Goal: Information Seeking & Learning: Learn about a topic

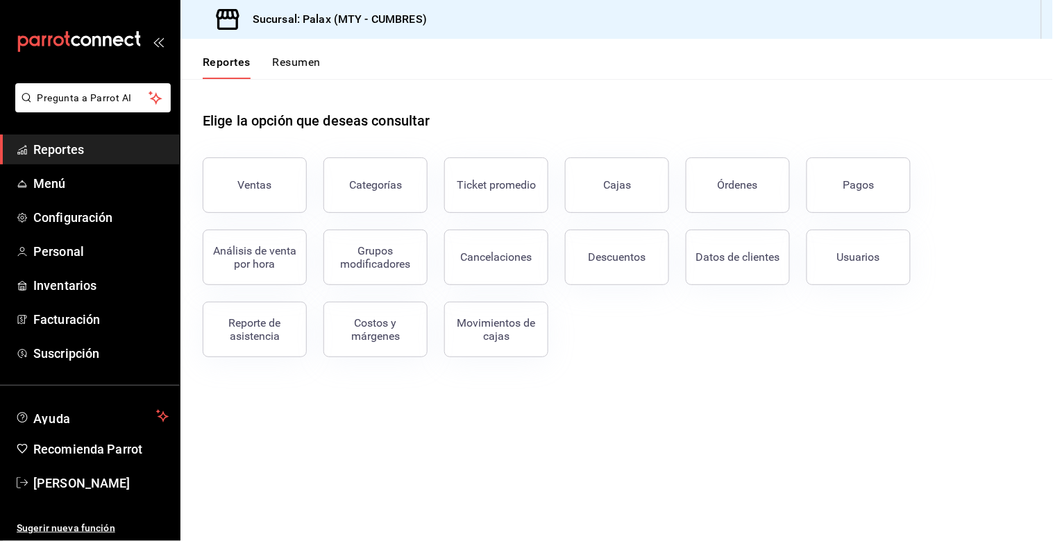
click at [296, 60] on button "Resumen" at bounding box center [297, 68] width 48 height 24
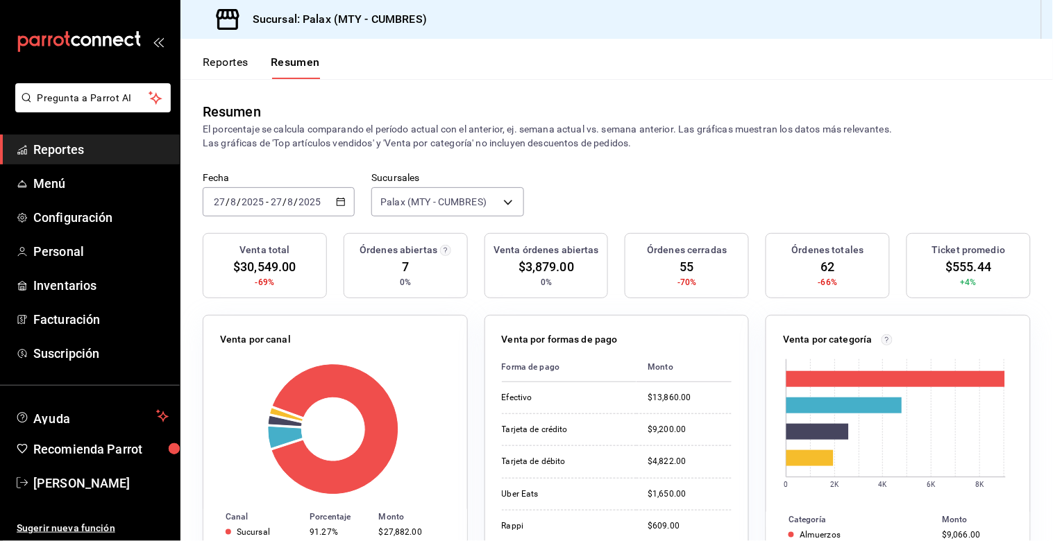
click at [199, 56] on div "Reportes Resumen" at bounding box center [250, 59] width 140 height 40
click at [225, 56] on button "Reportes" at bounding box center [226, 68] width 46 height 24
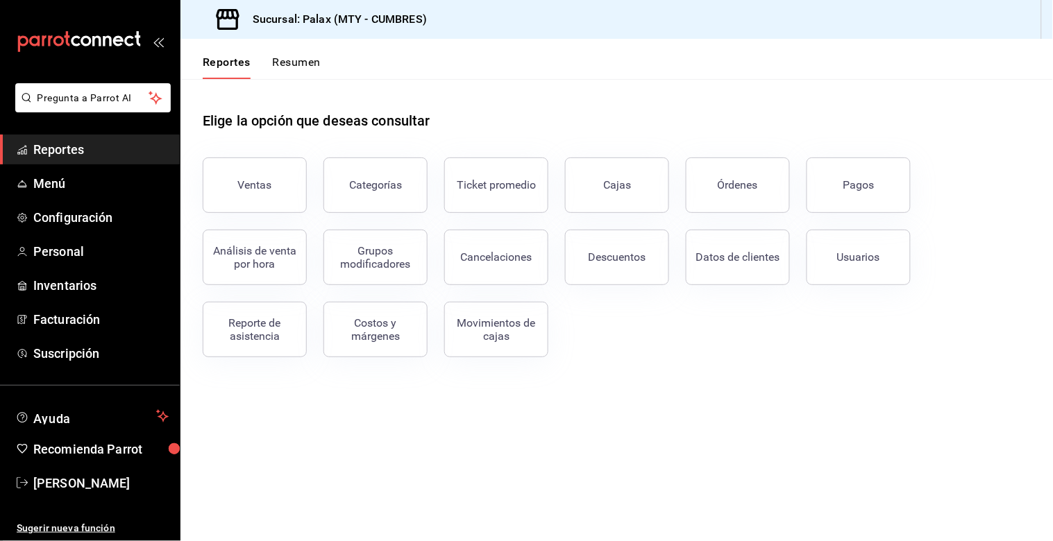
click at [292, 203] on button "Ventas" at bounding box center [255, 186] width 104 height 56
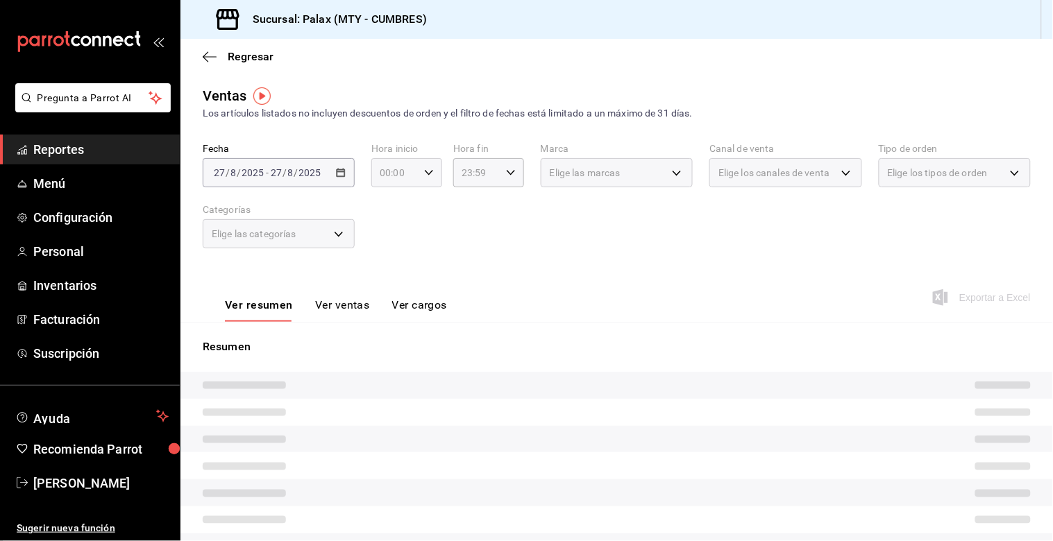
click at [428, 172] on \(Stroke\) "button" at bounding box center [429, 172] width 8 height 5
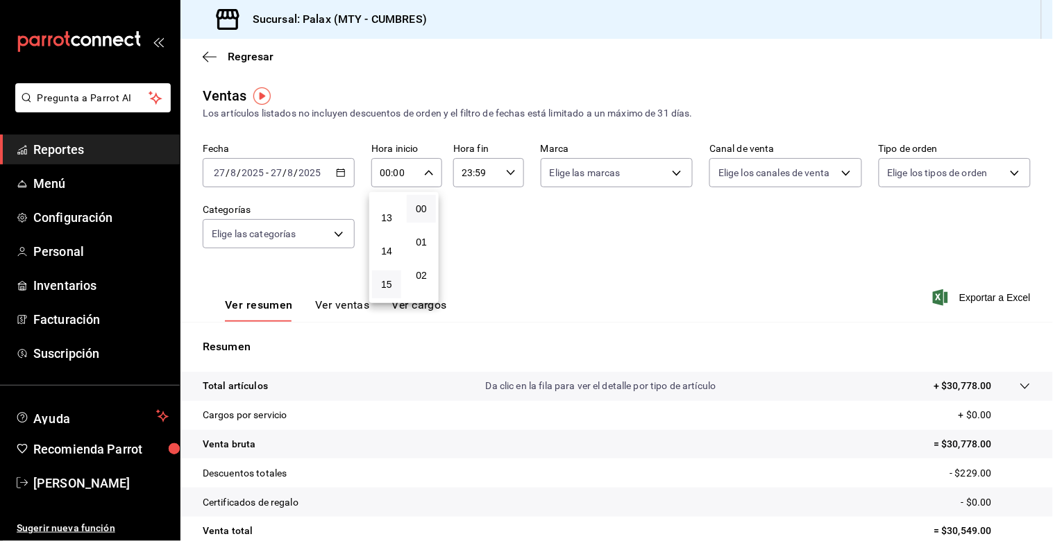
scroll to position [462, 0]
click at [391, 212] on span "14" at bounding box center [386, 213] width 12 height 11
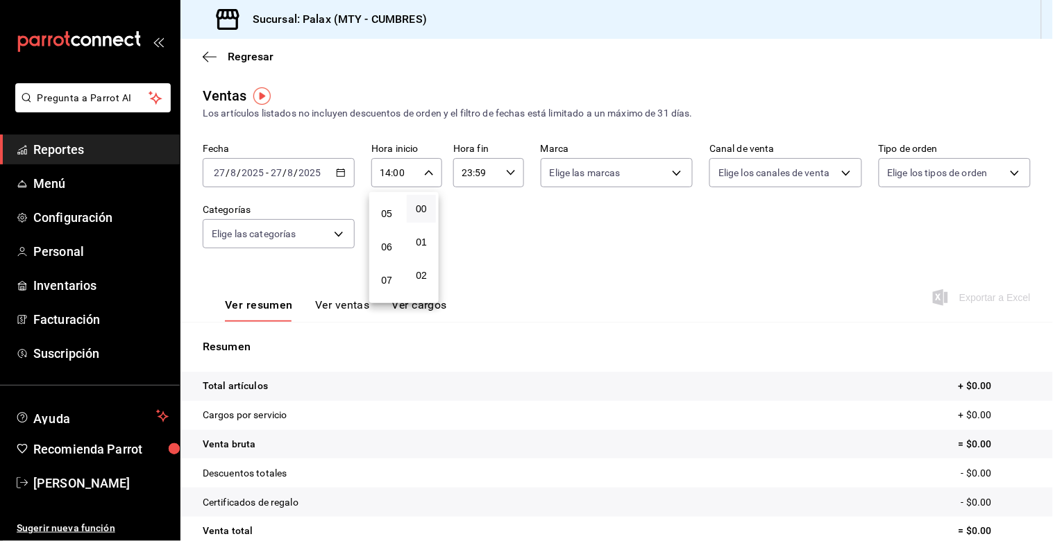
scroll to position [154, 0]
click at [386, 290] on span "07" at bounding box center [386, 287] width 12 height 11
type input "07:00"
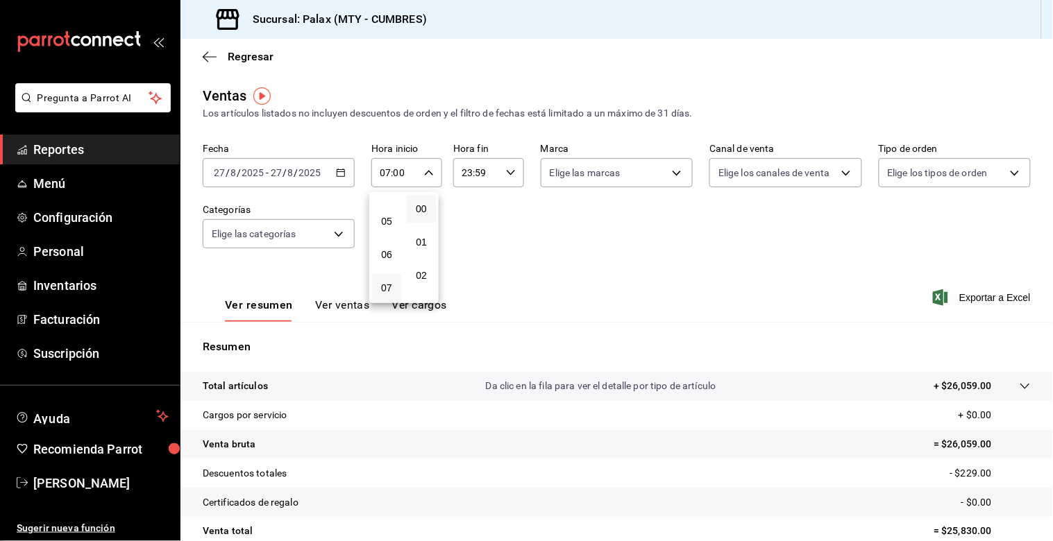
click at [507, 175] on div at bounding box center [526, 270] width 1053 height 541
click at [504, 182] on div "23:59 Hora fin" at bounding box center [488, 172] width 71 height 29
click at [465, 298] on span "14" at bounding box center [467, 303] width 12 height 11
type input "14:59"
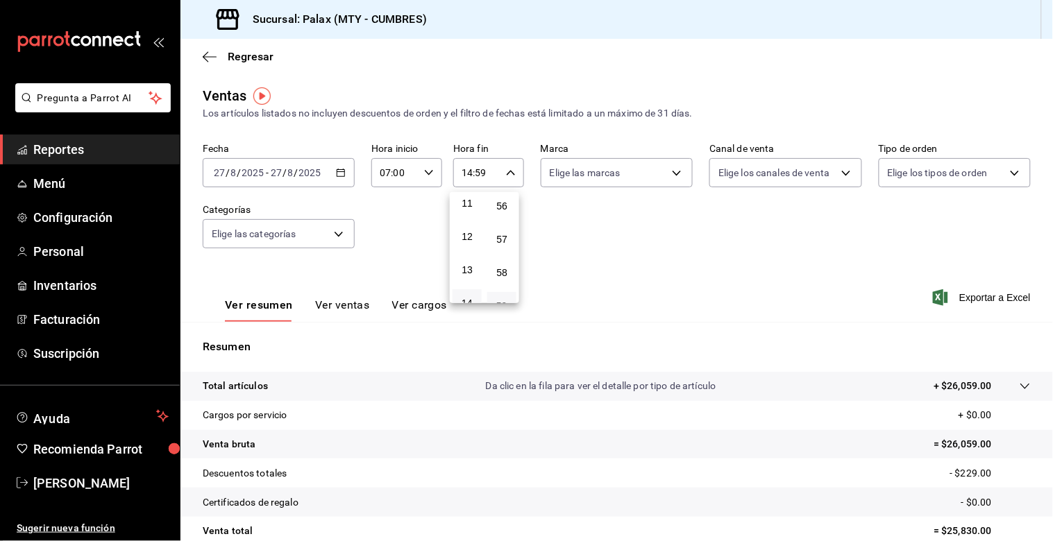
click at [546, 260] on div at bounding box center [526, 270] width 1053 height 541
click at [345, 237] on body "Pregunta a Parrot AI Reportes Menú Configuración Personal Inventarios Facturaci…" at bounding box center [526, 270] width 1053 height 541
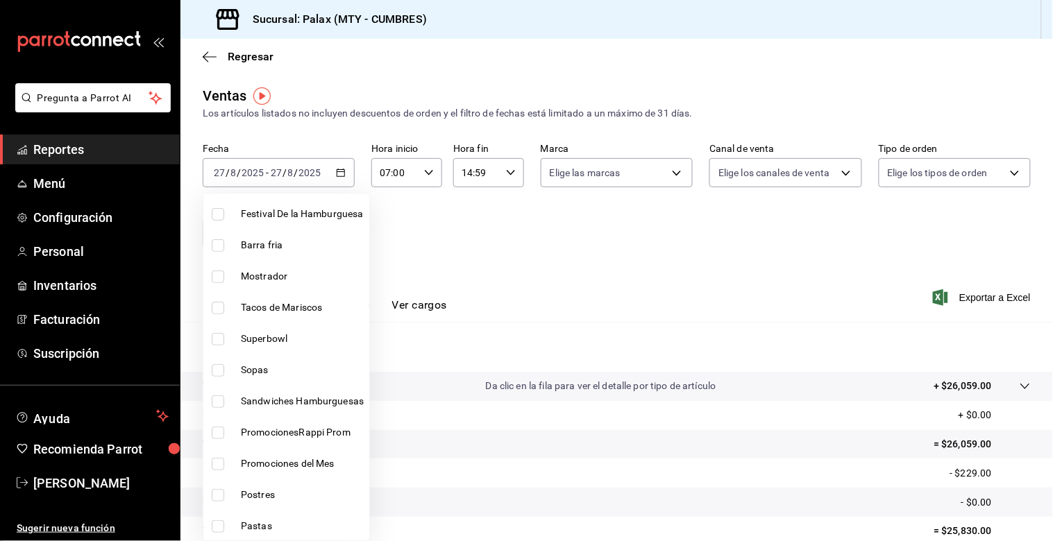
scroll to position [154, 0]
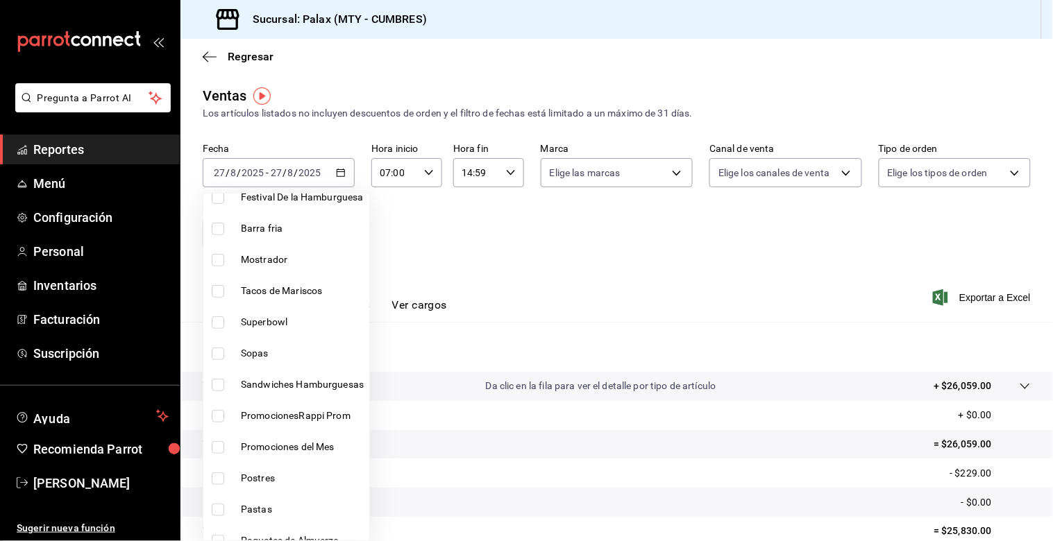
drag, startPoint x: 226, startPoint y: 262, endPoint x: 363, endPoint y: 246, distance: 138.3
click at [225, 260] on label at bounding box center [221, 260] width 18 height 12
click at [224, 260] on input "checkbox" at bounding box center [218, 260] width 12 height 12
checkbox input "false"
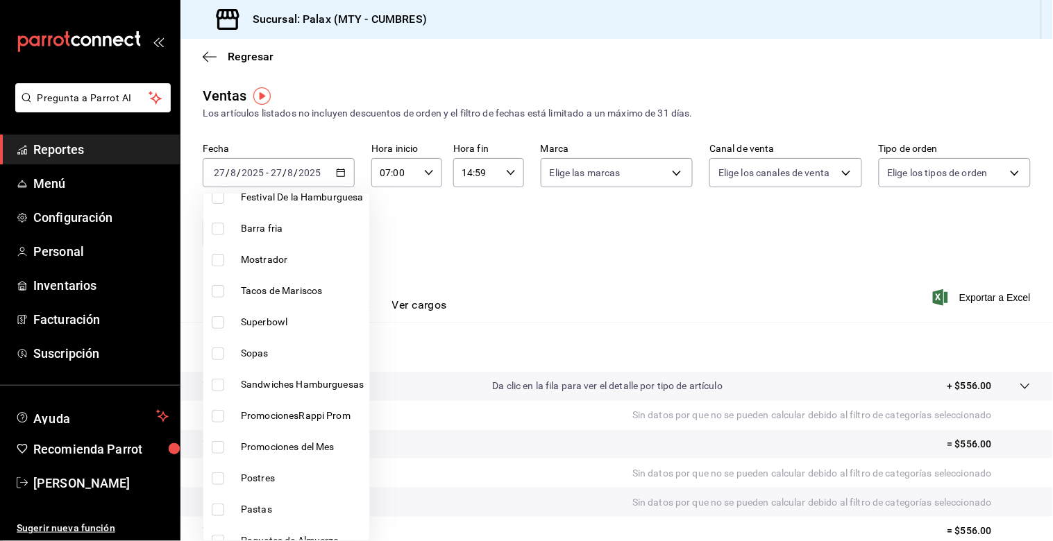
drag, startPoint x: 219, startPoint y: 259, endPoint x: 453, endPoint y: 259, distance: 233.9
click at [226, 260] on label at bounding box center [221, 260] width 18 height 12
click at [224, 260] on input "checkbox" at bounding box center [218, 260] width 12 height 12
checkbox input "false"
click at [452, 259] on div at bounding box center [526, 270] width 1053 height 541
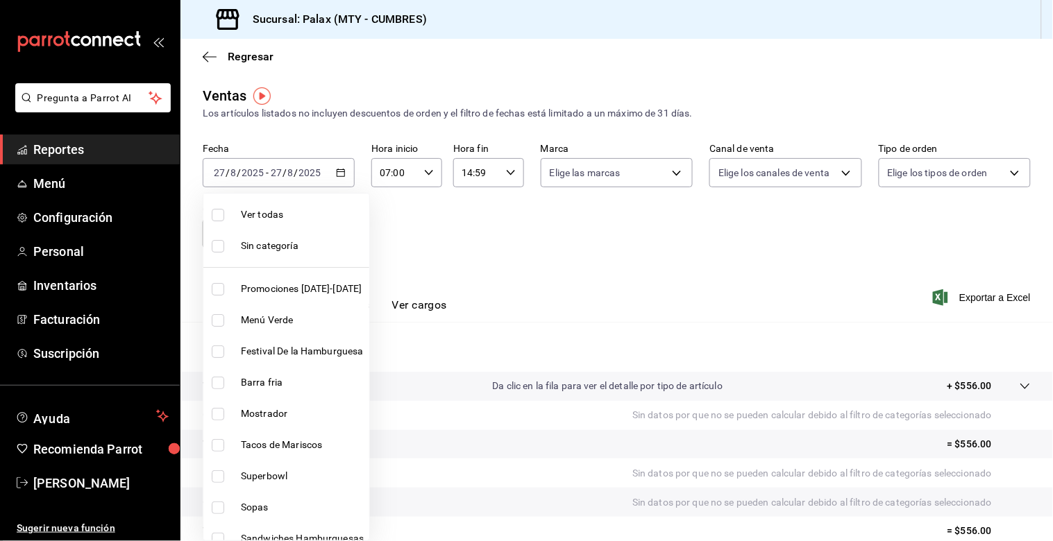
click at [327, 237] on body "Pregunta a Parrot AI Reportes Menú Configuración Personal Inventarios Facturaci…" at bounding box center [526, 270] width 1053 height 541
click at [216, 418] on input "checkbox" at bounding box center [218, 414] width 12 height 12
checkbox input "true"
type input "f2dae4ce-bbab-4ca5-92d1-59dc07dbf672"
click at [508, 264] on div at bounding box center [526, 270] width 1053 height 541
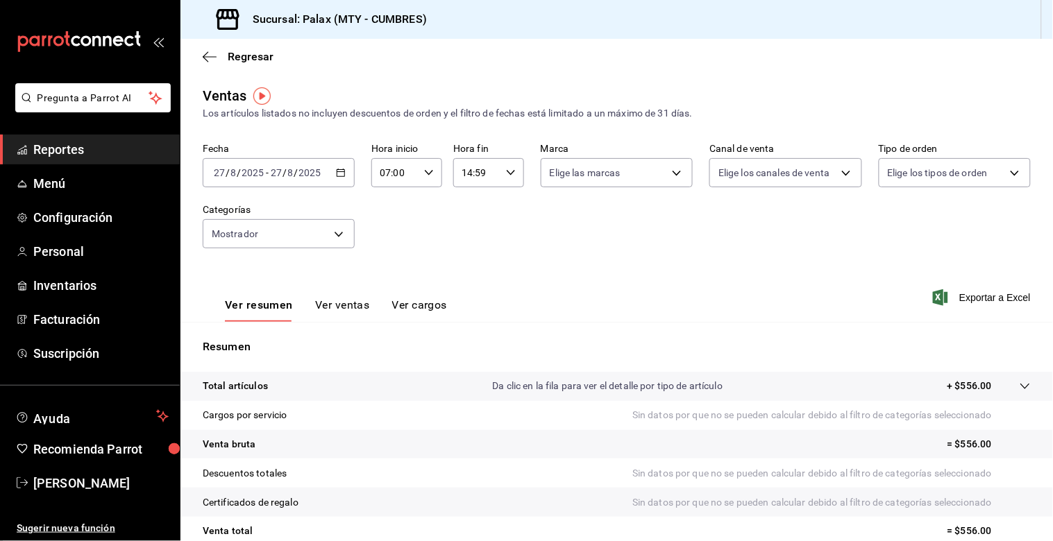
click at [354, 305] on button "Ver ventas" at bounding box center [342, 310] width 55 height 24
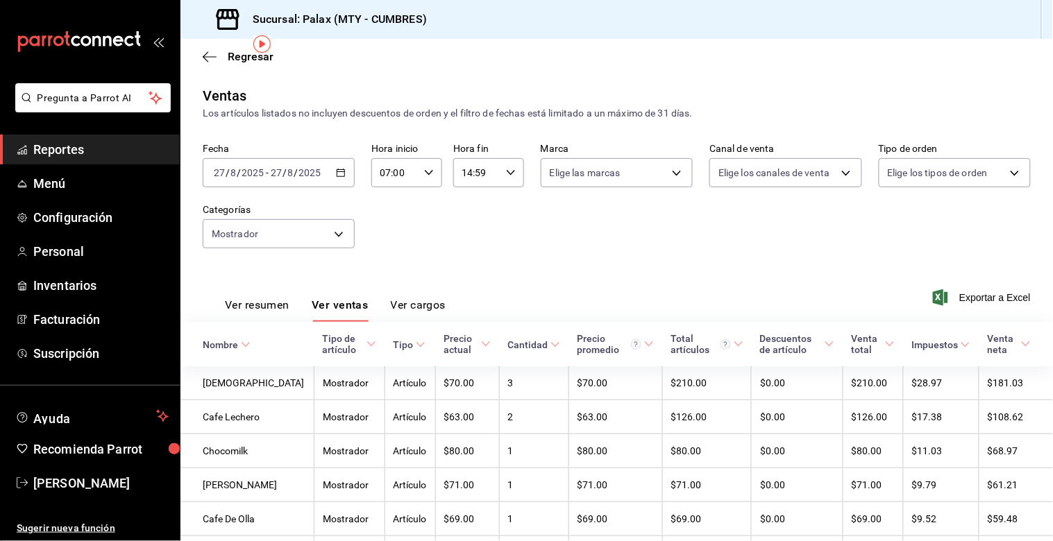
scroll to position [106, 0]
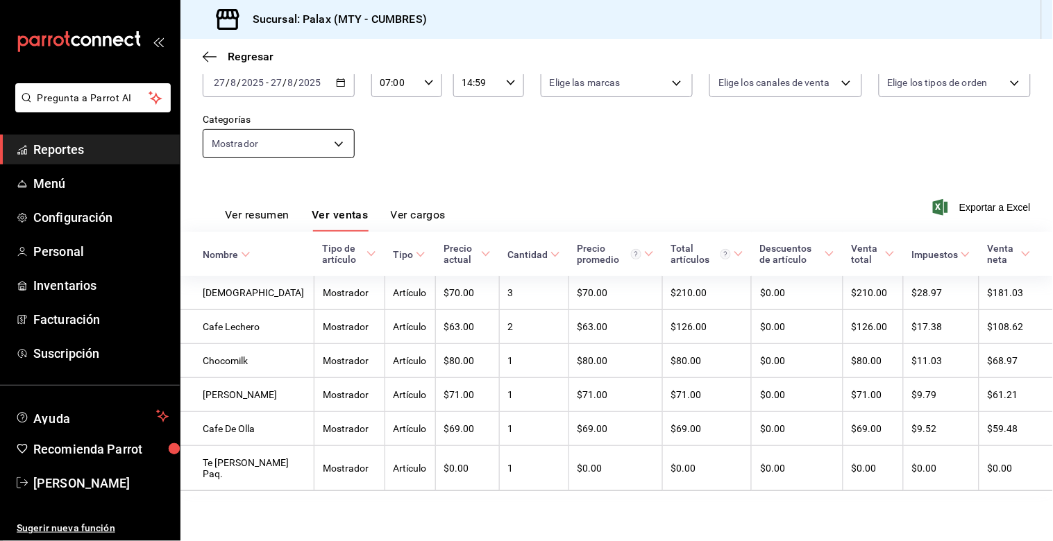
click at [337, 126] on body "Pregunta a Parrot AI Reportes Menú Configuración Personal Inventarios Facturaci…" at bounding box center [526, 270] width 1053 height 541
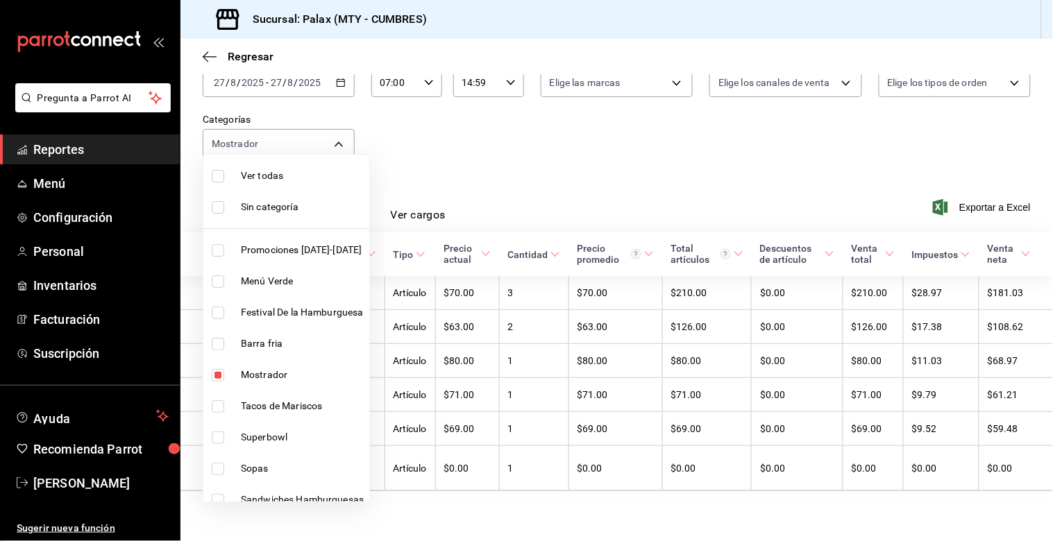
drag, startPoint x: 218, startPoint y: 375, endPoint x: 260, endPoint y: 298, distance: 87.6
click at [217, 375] on input "checkbox" at bounding box center [218, 375] width 12 height 12
checkbox input "false"
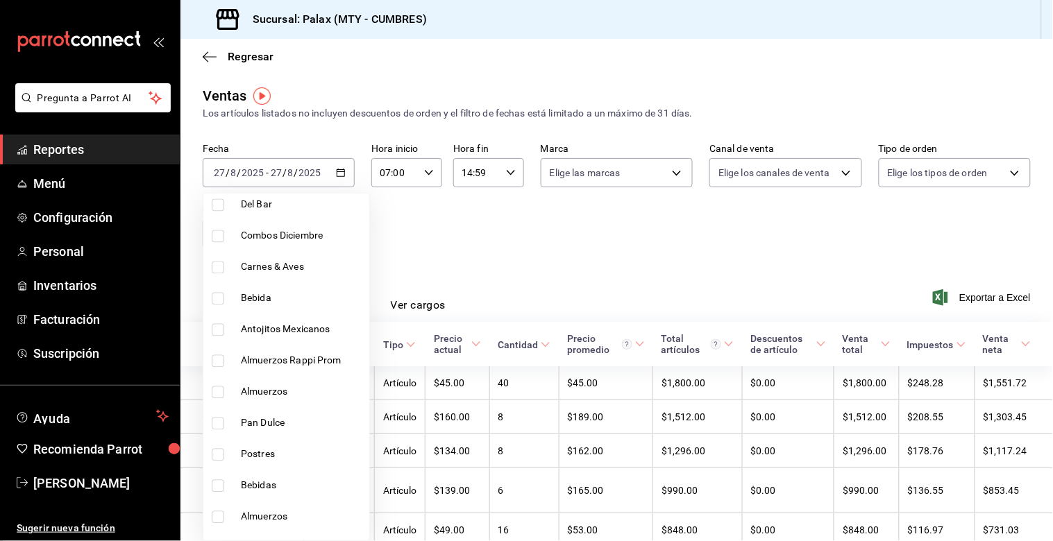
scroll to position [694, 0]
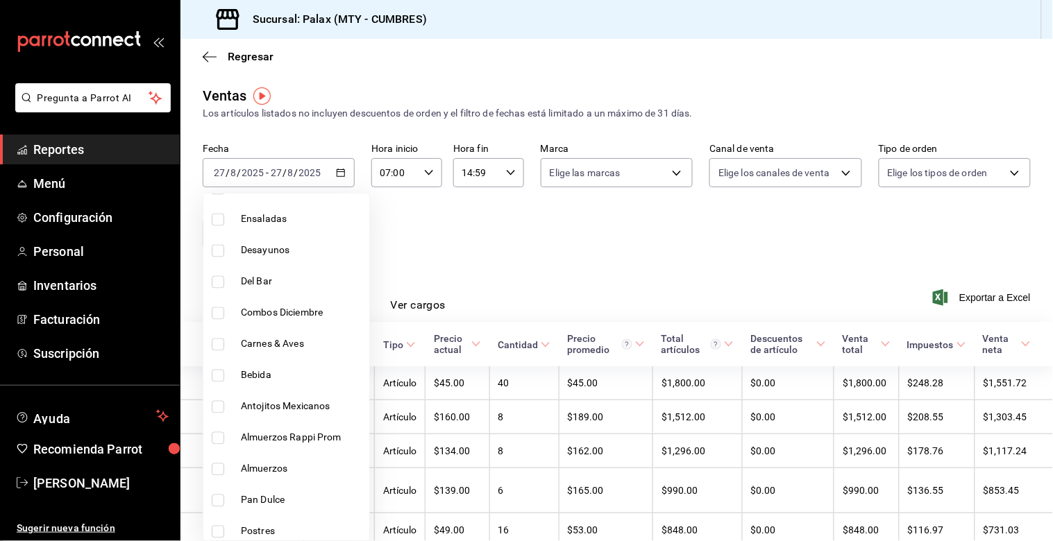
click at [219, 281] on input "checkbox" at bounding box center [218, 282] width 12 height 12
checkbox input "true"
type input "5041f980-30f3-428d-be8c-286edc227efb"
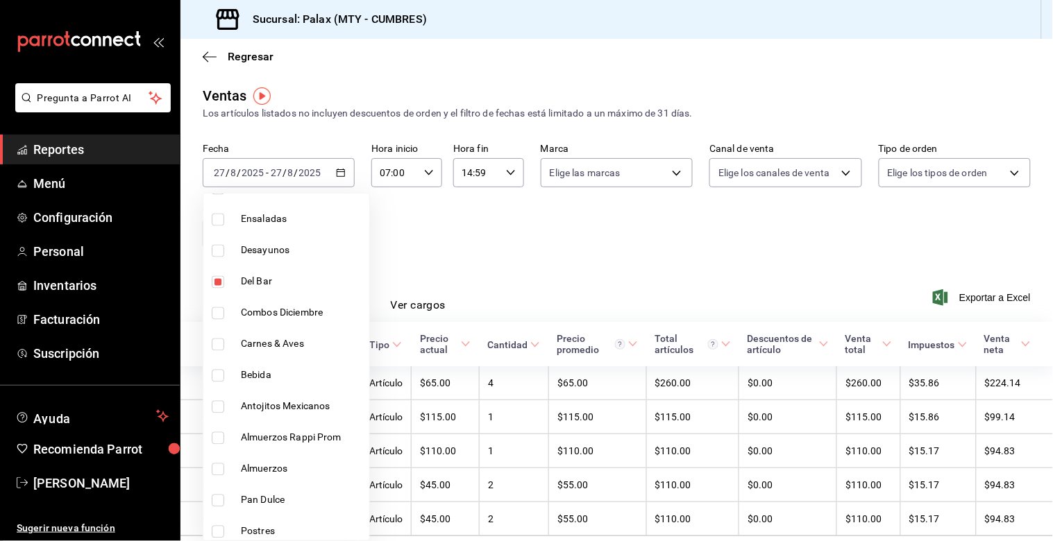
click at [446, 225] on div at bounding box center [526, 270] width 1053 height 541
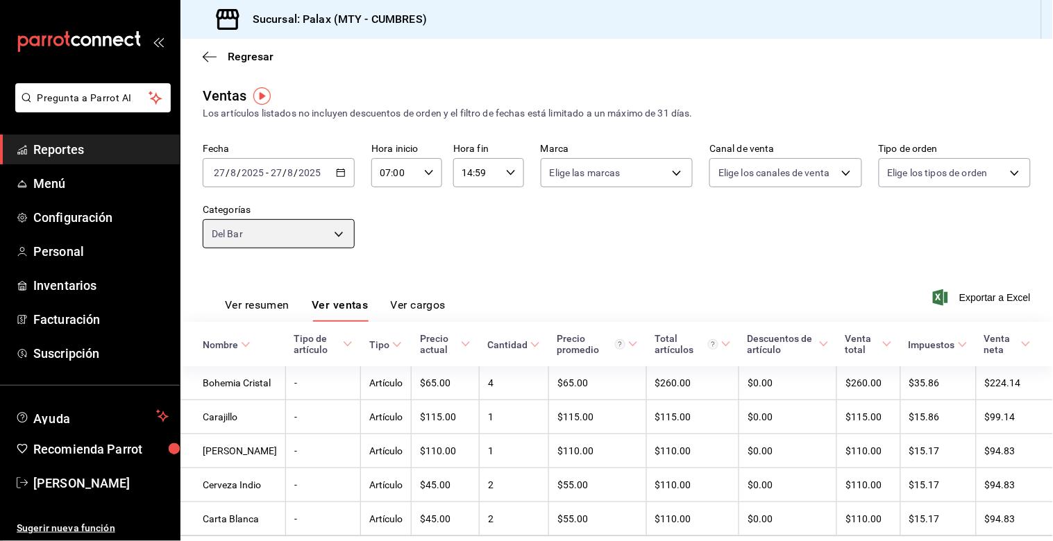
scroll to position [71, 0]
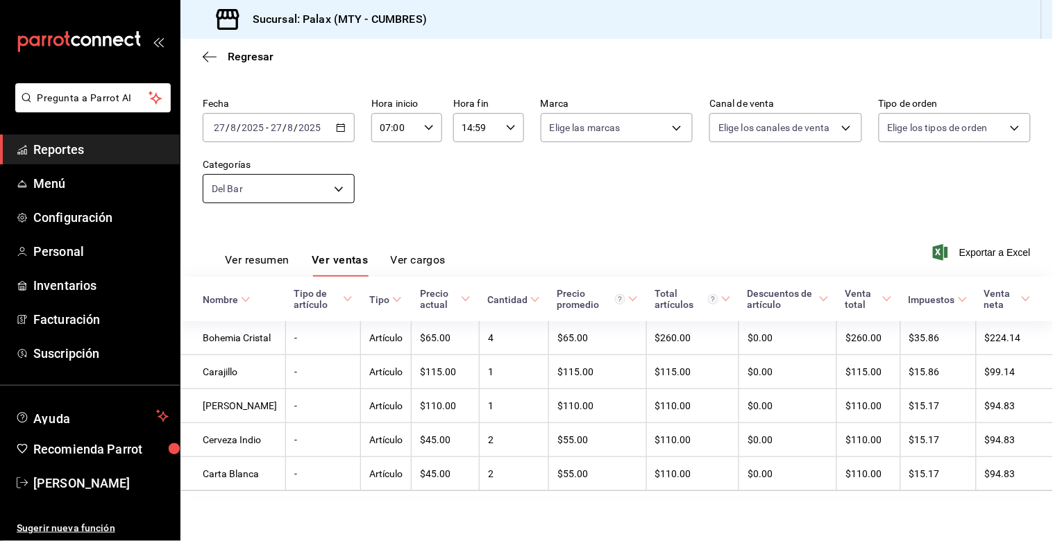
click at [334, 167] on body "Pregunta a Parrot AI Reportes Menú Configuración Personal Inventarios Facturaci…" at bounding box center [526, 270] width 1053 height 541
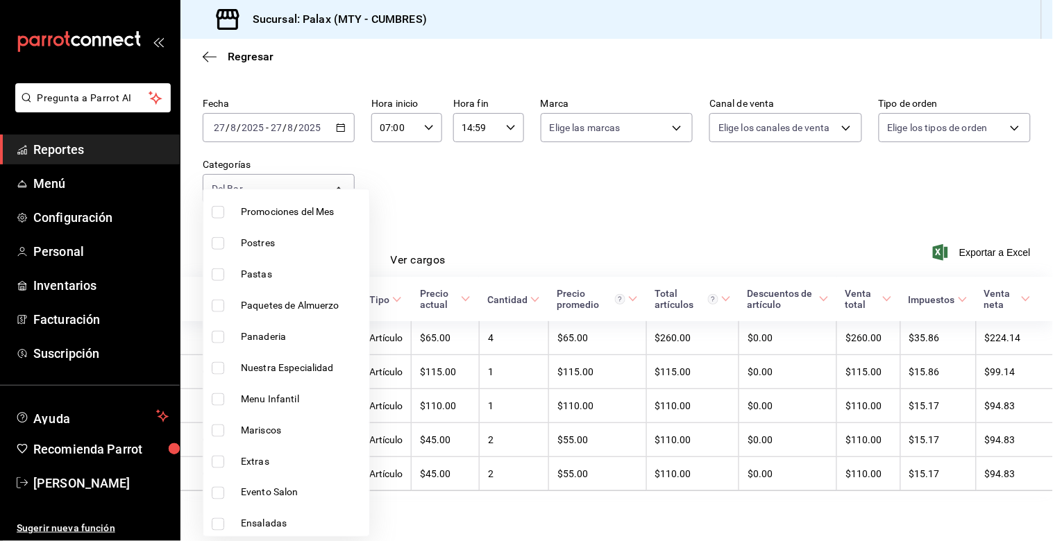
scroll to position [771, 0]
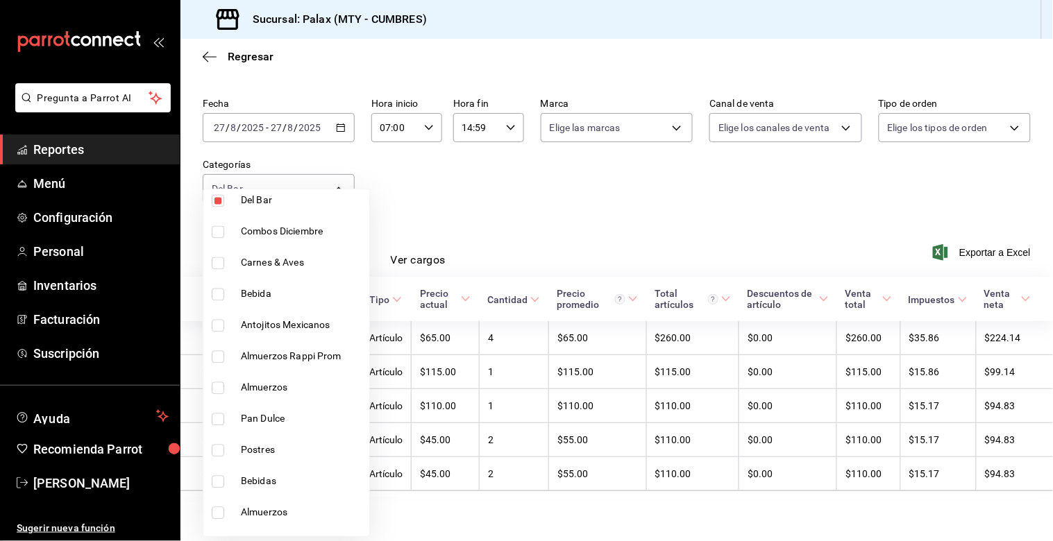
click at [219, 205] on input "checkbox" at bounding box center [218, 201] width 12 height 12
checkbox input "false"
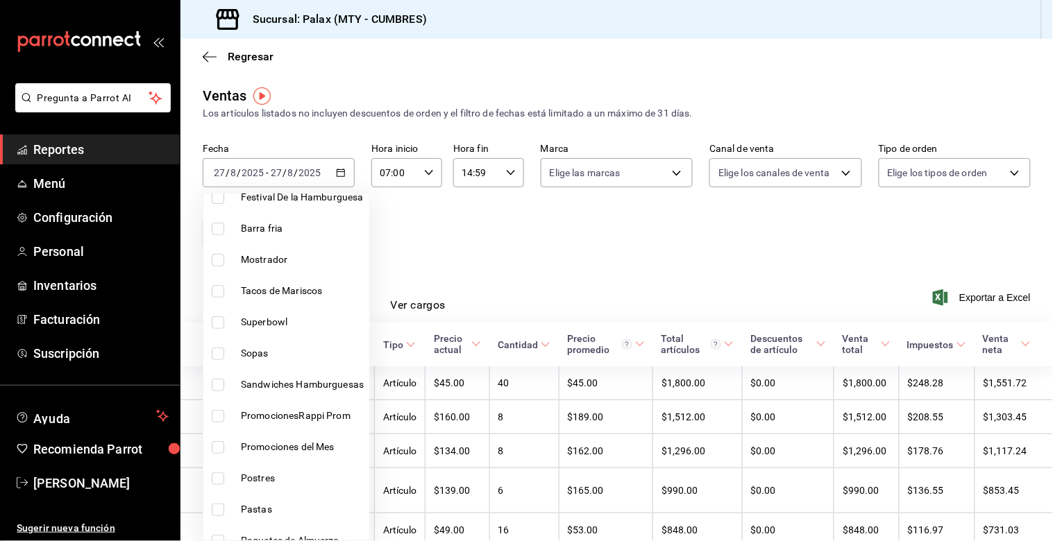
scroll to position [77, 0]
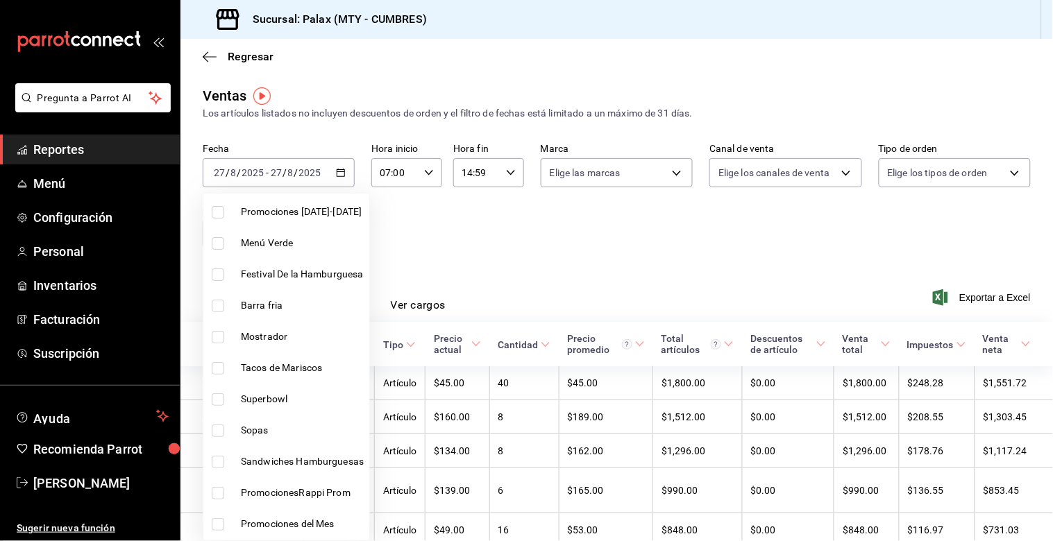
click at [219, 337] on input "checkbox" at bounding box center [218, 337] width 12 height 12
checkbox input "true"
type input "f2dae4ce-bbab-4ca5-92d1-59dc07dbf672"
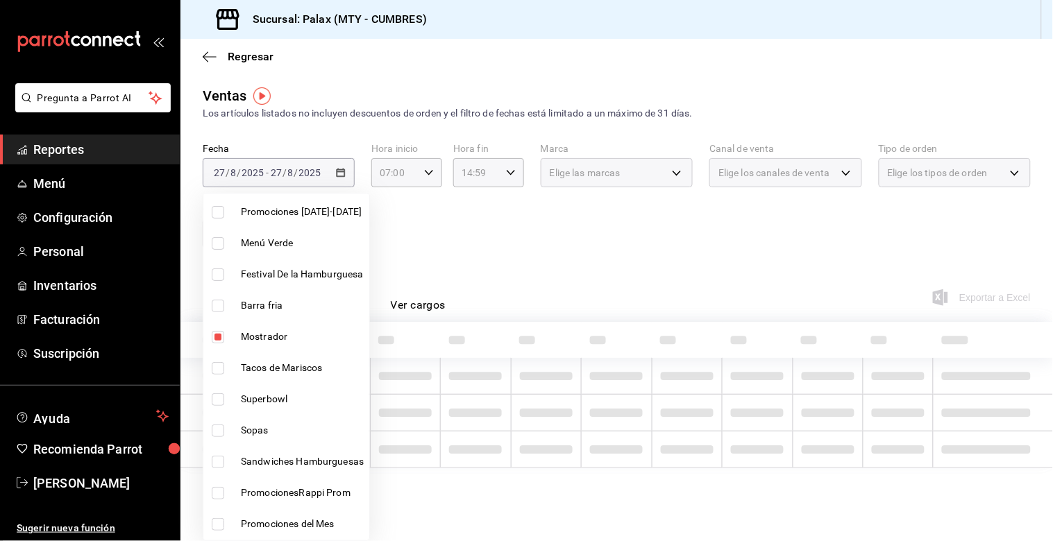
click at [449, 244] on div at bounding box center [526, 270] width 1053 height 541
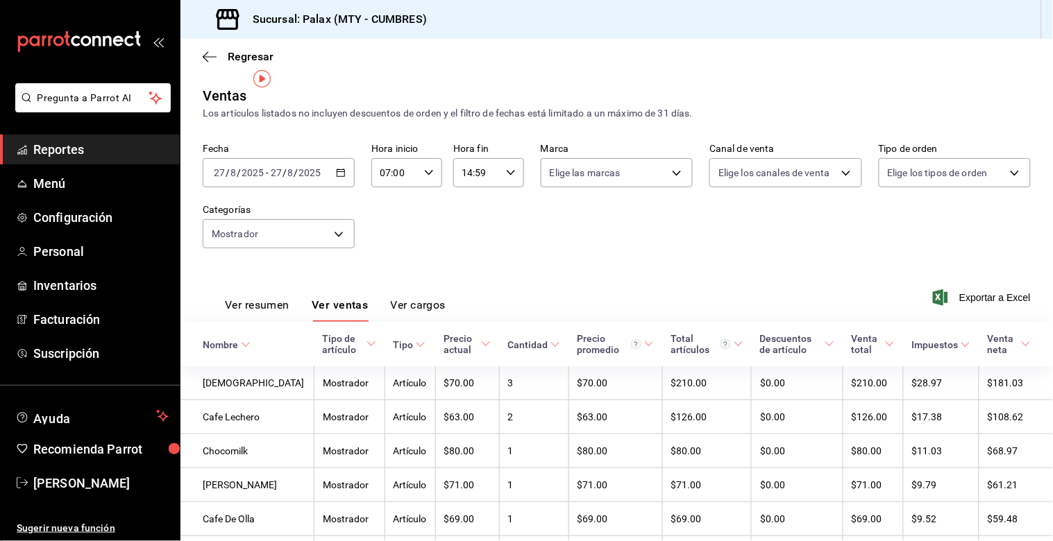
scroll to position [106, 0]
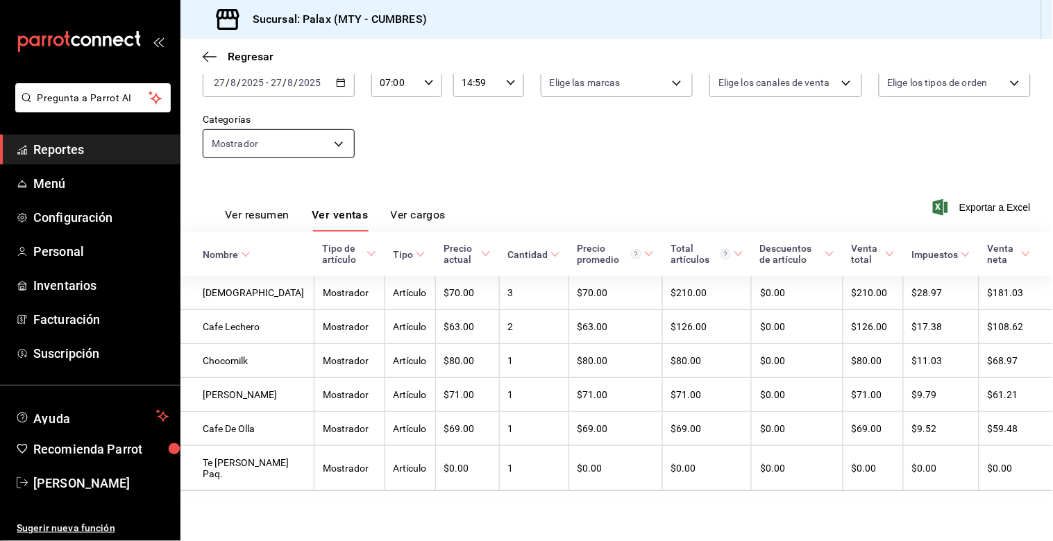
click at [339, 126] on body "Pregunta a Parrot AI Reportes Menú Configuración Personal Inventarios Facturaci…" at bounding box center [526, 270] width 1053 height 541
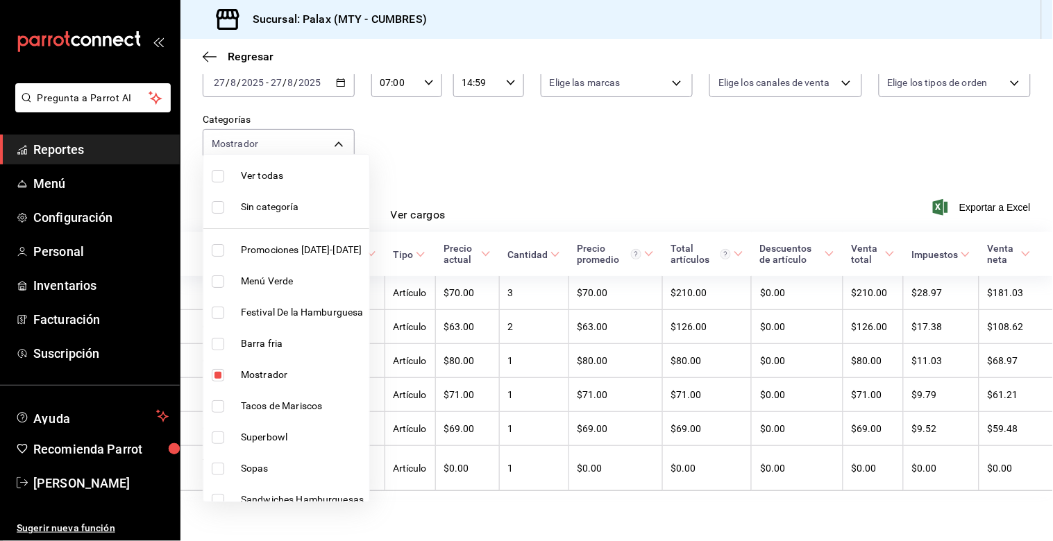
click at [217, 371] on input "checkbox" at bounding box center [218, 375] width 12 height 12
checkbox input "false"
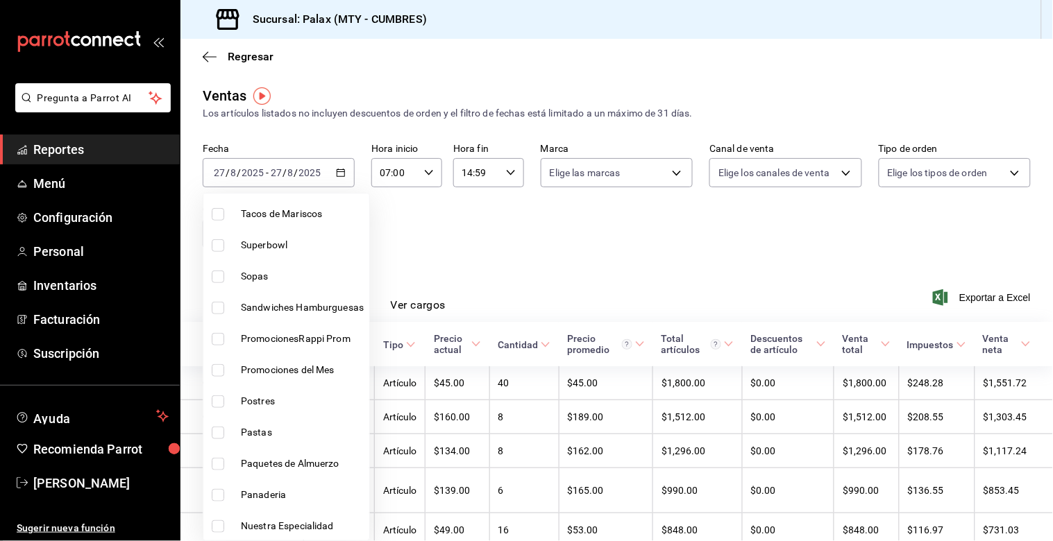
scroll to position [308, 0]
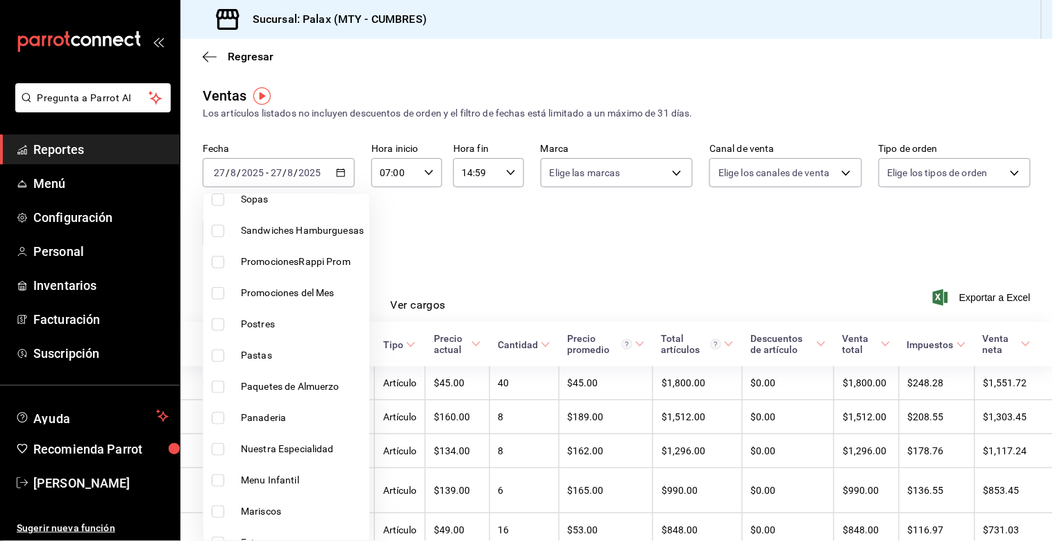
click at [218, 323] on input "checkbox" at bounding box center [218, 325] width 12 height 12
checkbox input "true"
type input "6970ed2c-64d9-4fee-a1ac-8fe23c7e63ab"
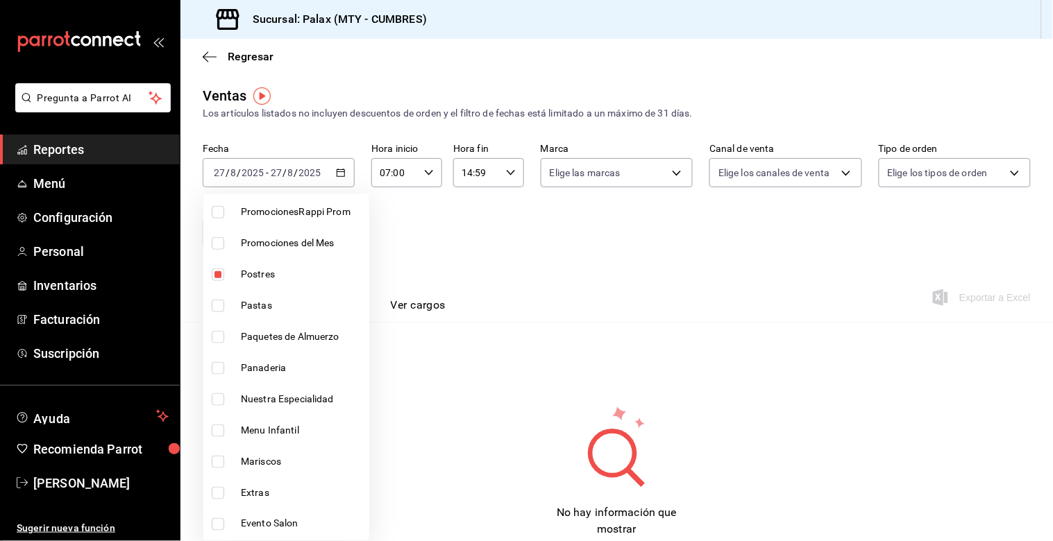
scroll to position [385, 0]
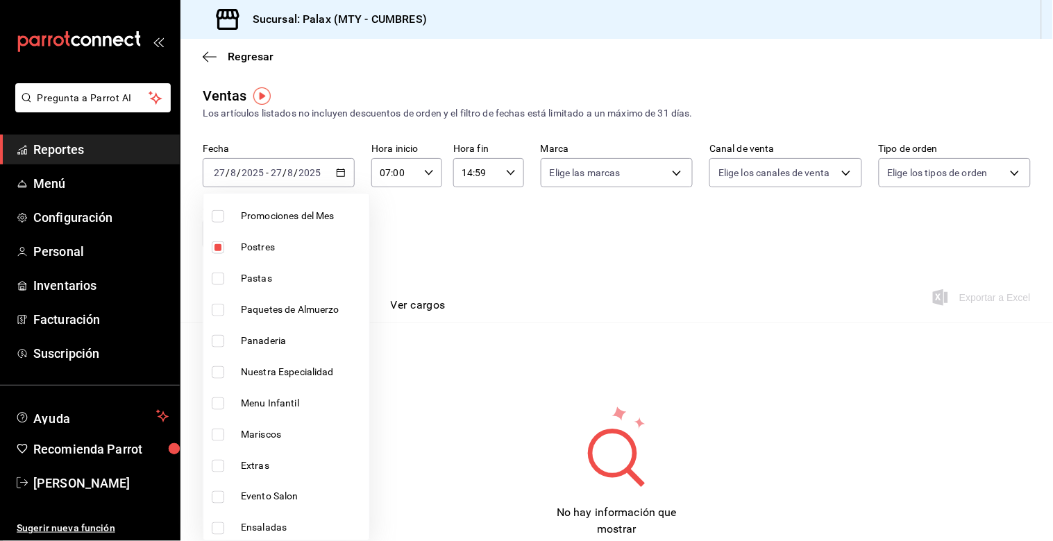
click at [218, 344] on input "checkbox" at bounding box center [218, 341] width 12 height 12
checkbox input "true"
type input "6970ed2c-64d9-4fee-a1ac-8fe23c7e63ab,c1857e69-1263-4738-8070-fa69687f0395"
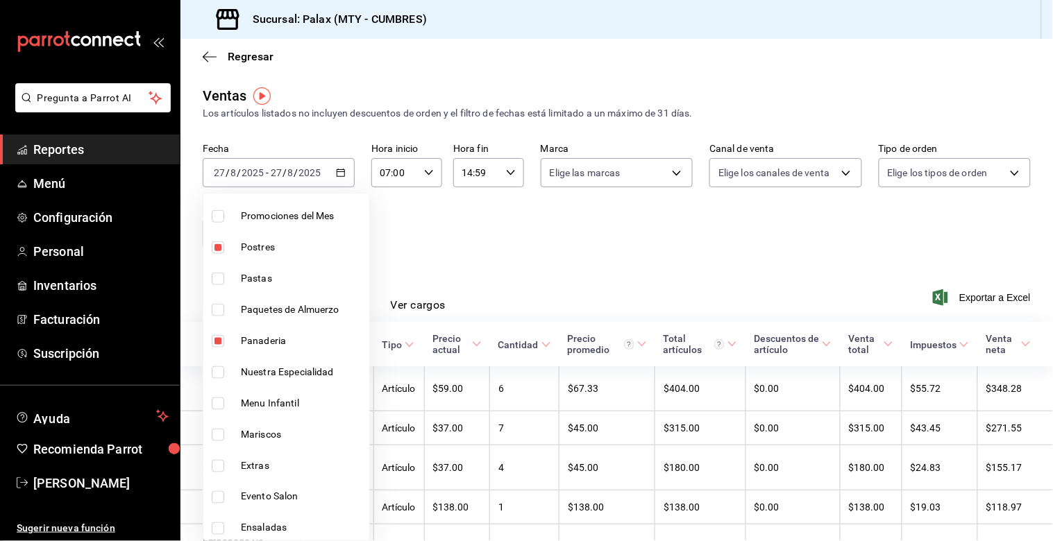
click at [426, 269] on div at bounding box center [526, 270] width 1053 height 541
